Goal: Information Seeking & Learning: Learn about a topic

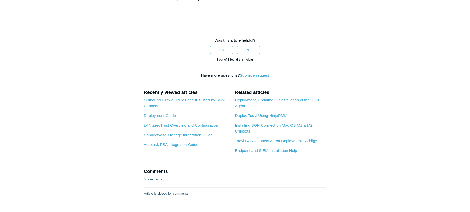
scroll to position [840, 0]
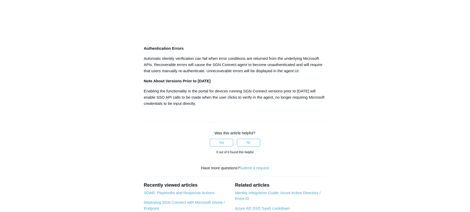
scroll to position [346, 0]
